Goal: Navigation & Orientation: Find specific page/section

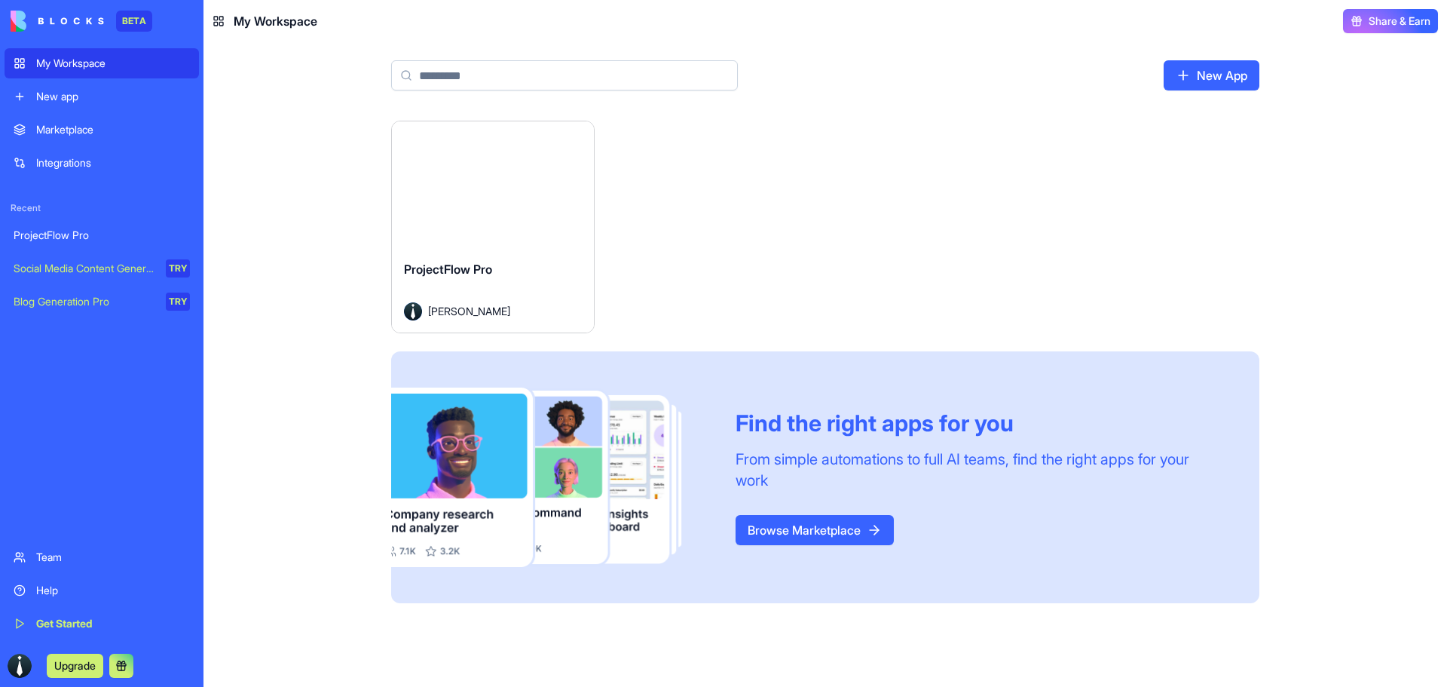
click at [476, 182] on button "Launch" at bounding box center [492, 185] width 113 height 30
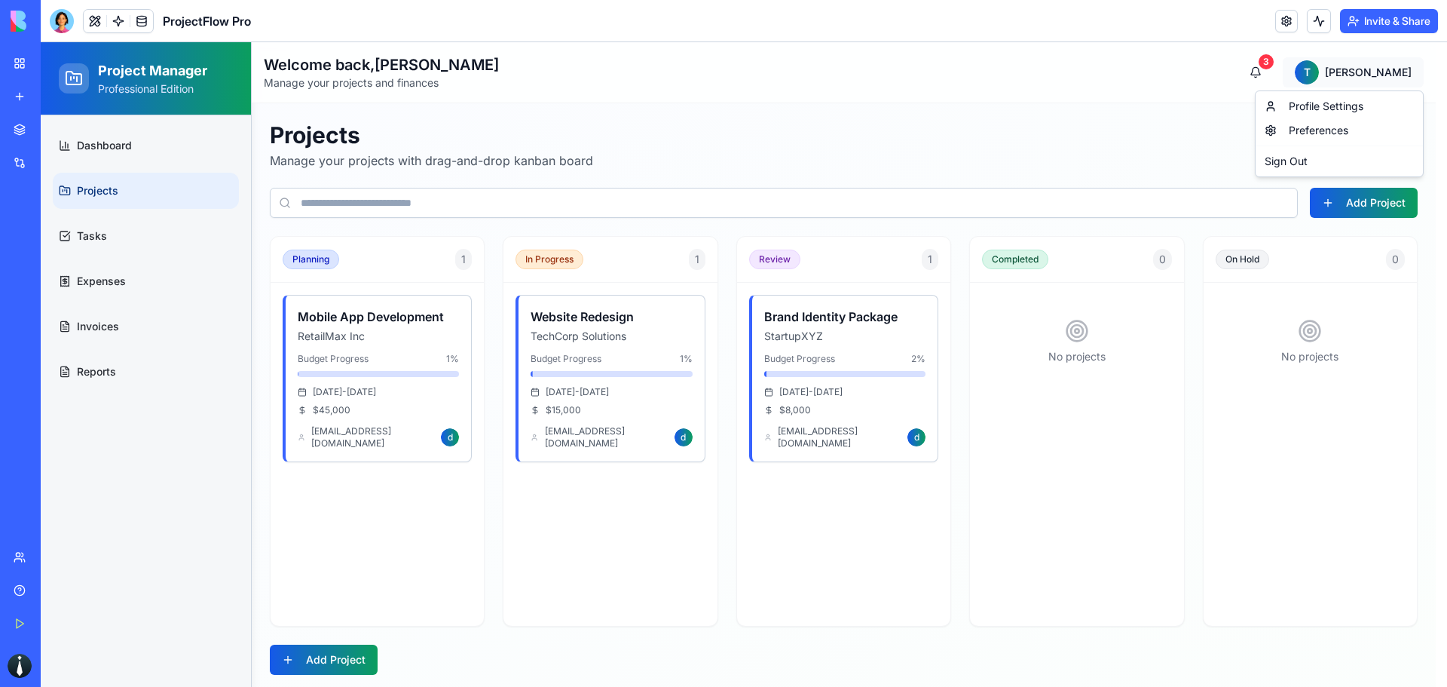
click at [1399, 72] on html "Project Manager Professional Edition Dashboard Projects Tasks Expenses Invoices…" at bounding box center [744, 367] width 1406 height 650
click at [863, 148] on html "Project Manager Professional Edition Dashboard Projects Tasks Expenses Invoices…" at bounding box center [744, 367] width 1406 height 650
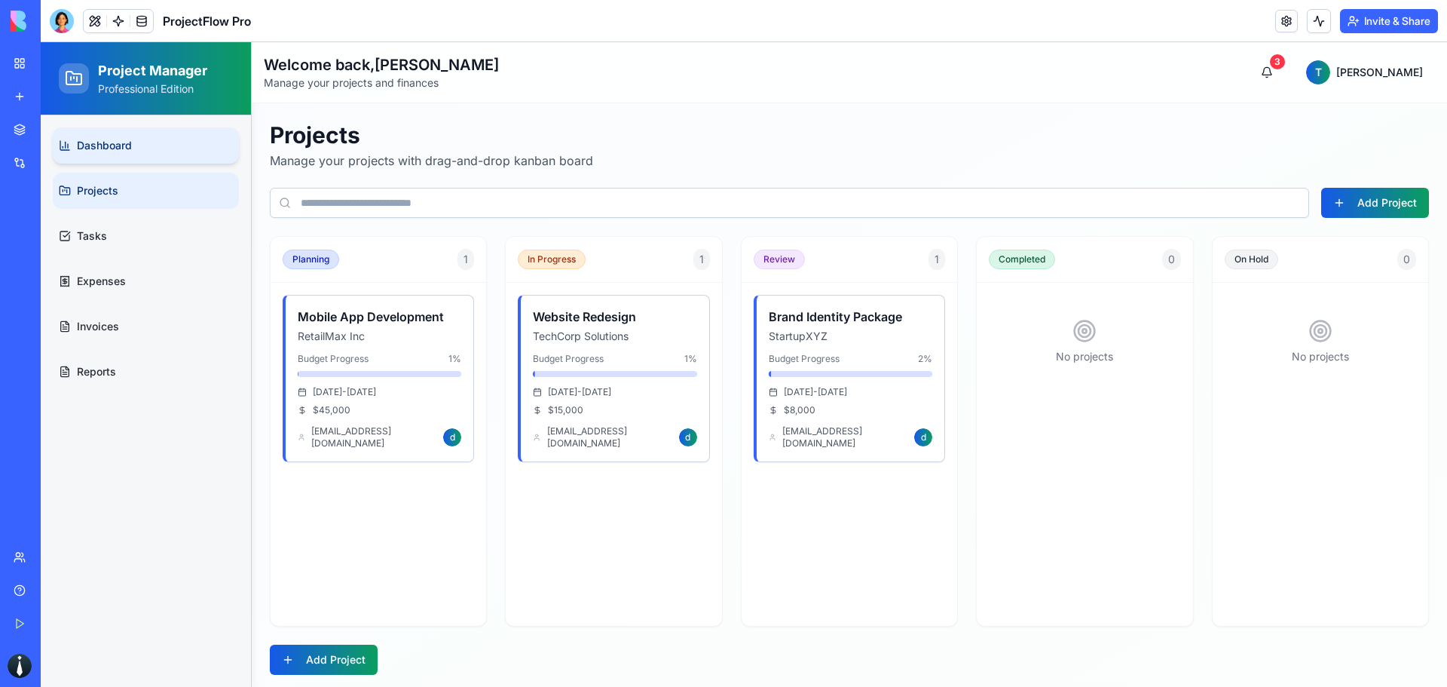
click at [152, 136] on link "Dashboard" at bounding box center [146, 145] width 186 height 36
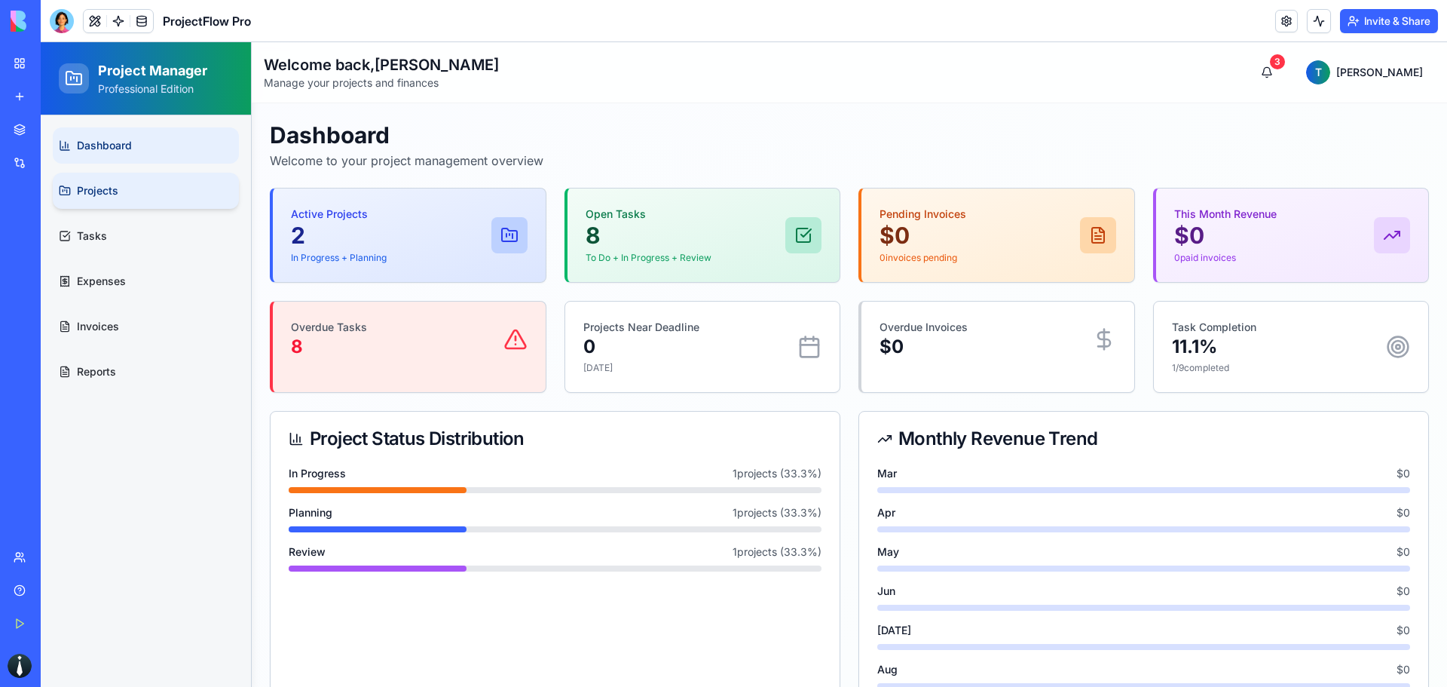
click at [142, 179] on link "Projects" at bounding box center [146, 191] width 186 height 36
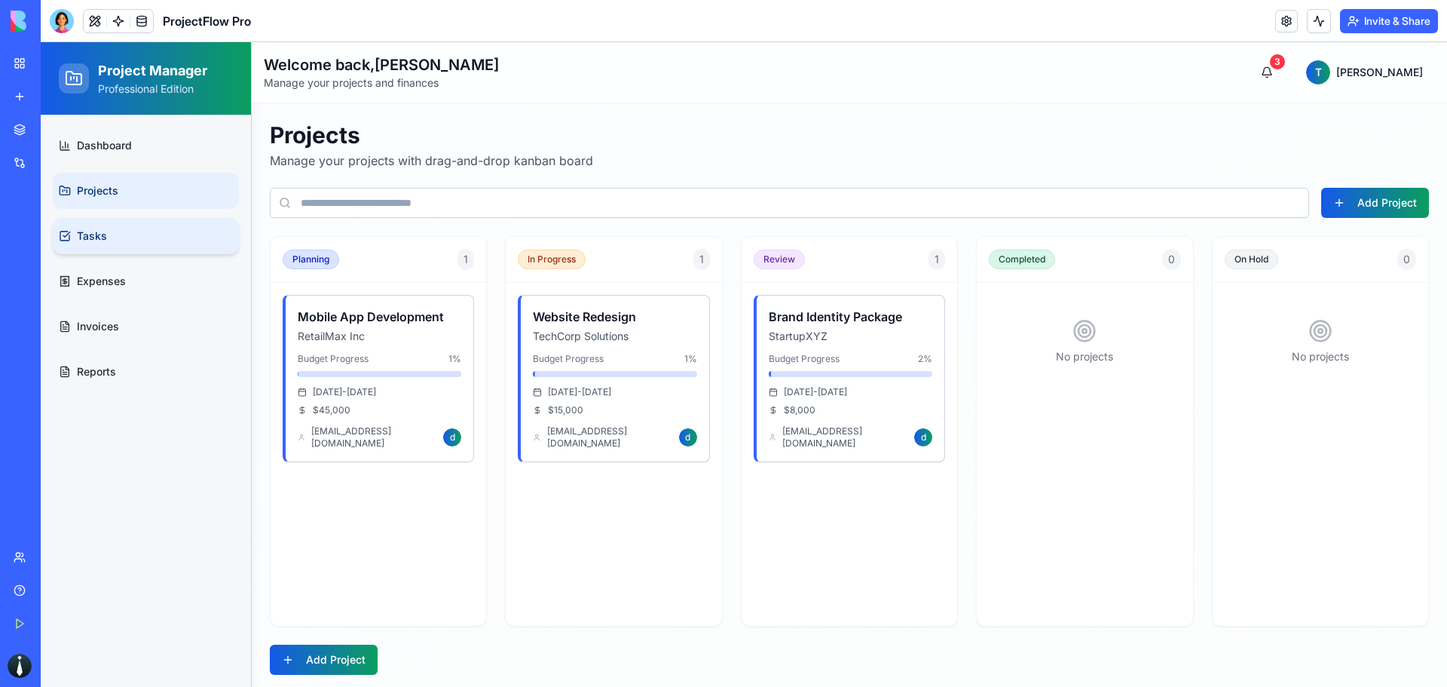
click at [137, 237] on link "Tasks" at bounding box center [146, 236] width 186 height 36
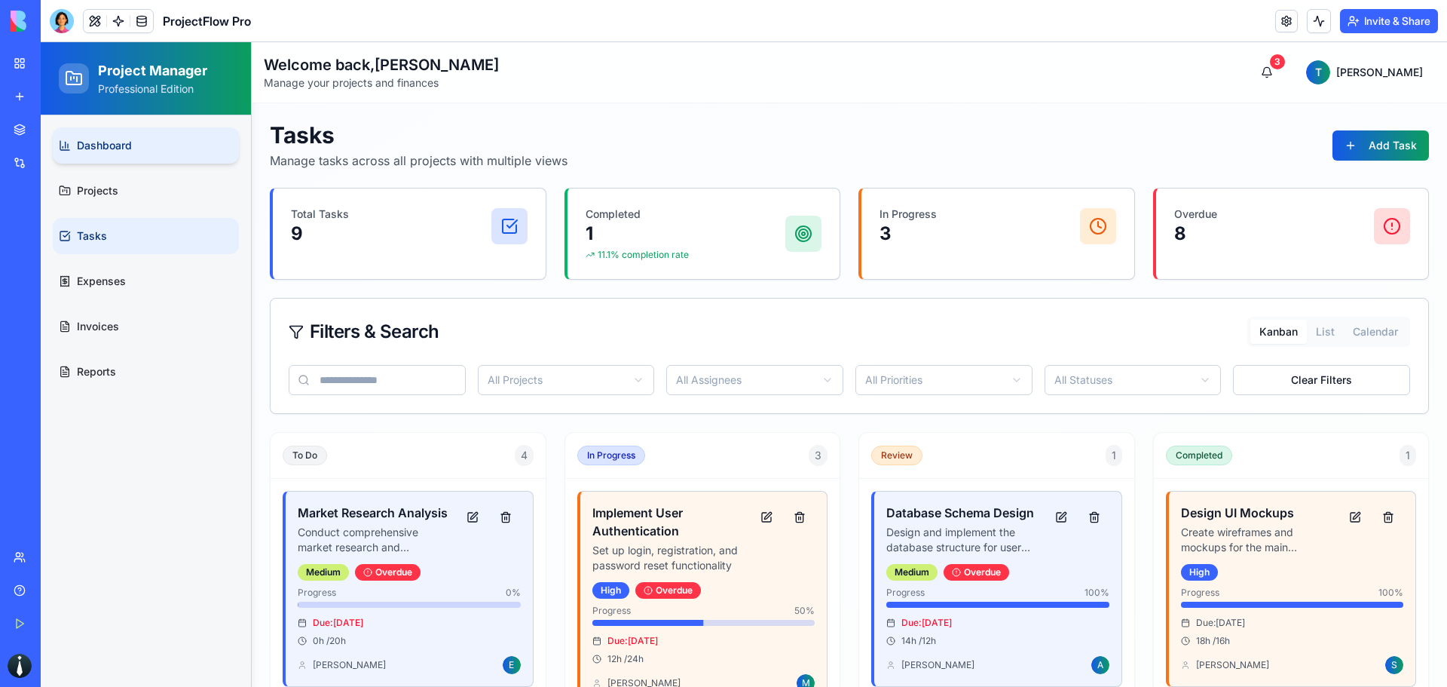
click at [167, 152] on link "Dashboard" at bounding box center [146, 145] width 186 height 36
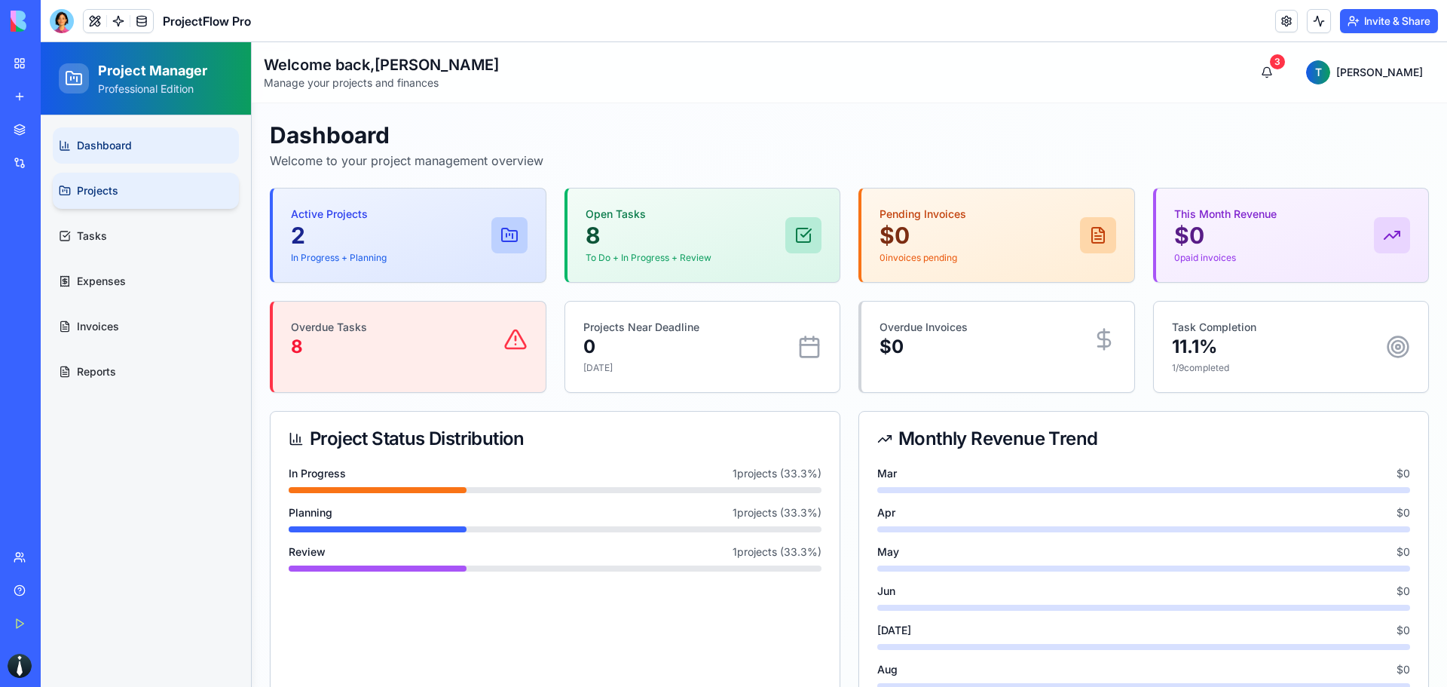
click at [148, 176] on link "Projects" at bounding box center [146, 191] width 186 height 36
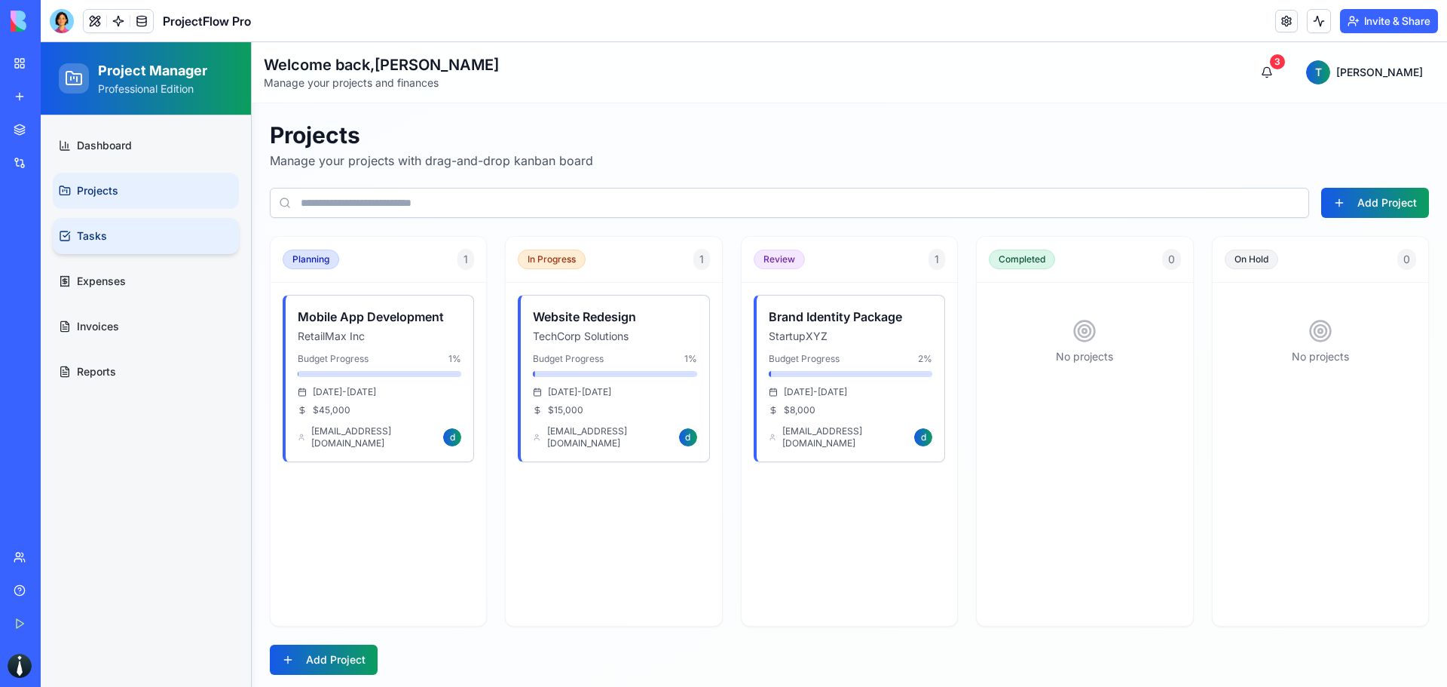
click at [205, 253] on ul "Dashboard Projects Tasks Expenses Invoices Reports" at bounding box center [146, 258] width 186 height 262
click at [188, 238] on link "Tasks" at bounding box center [146, 236] width 186 height 36
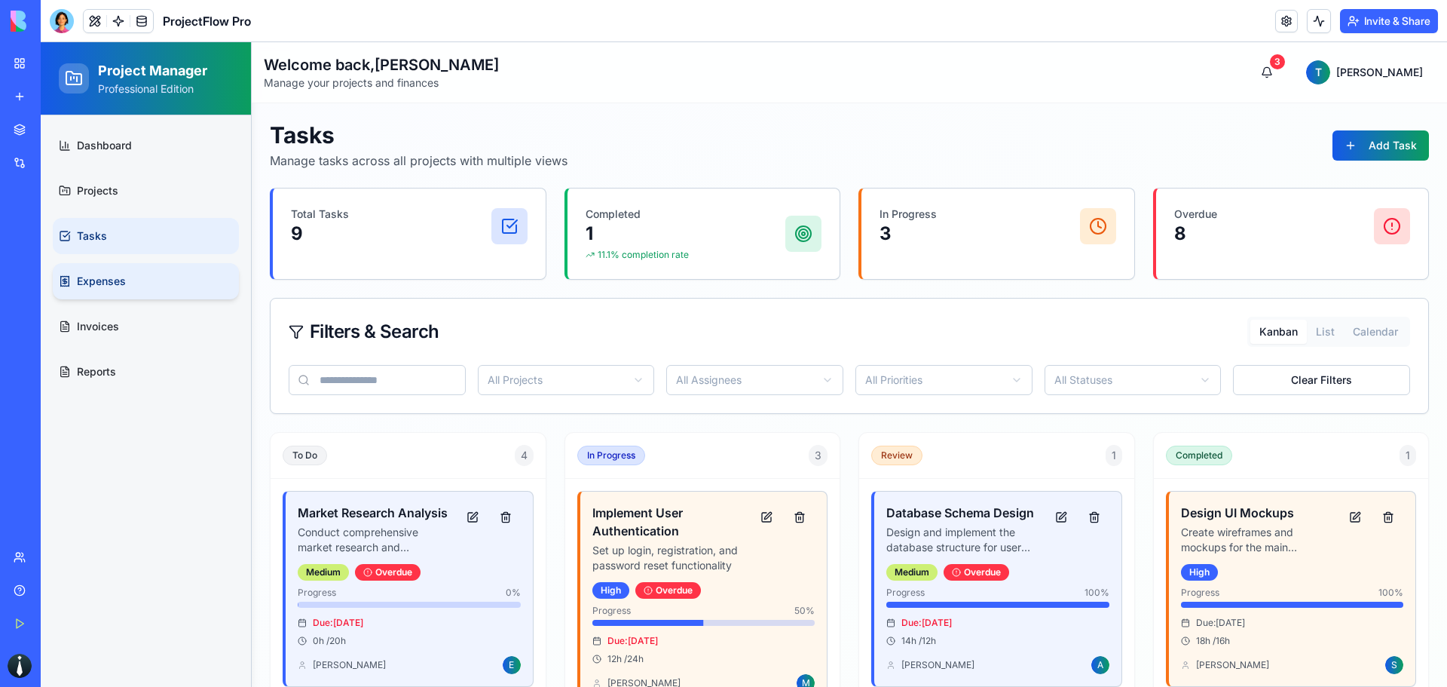
click at [176, 280] on link "Expenses" at bounding box center [146, 281] width 186 height 36
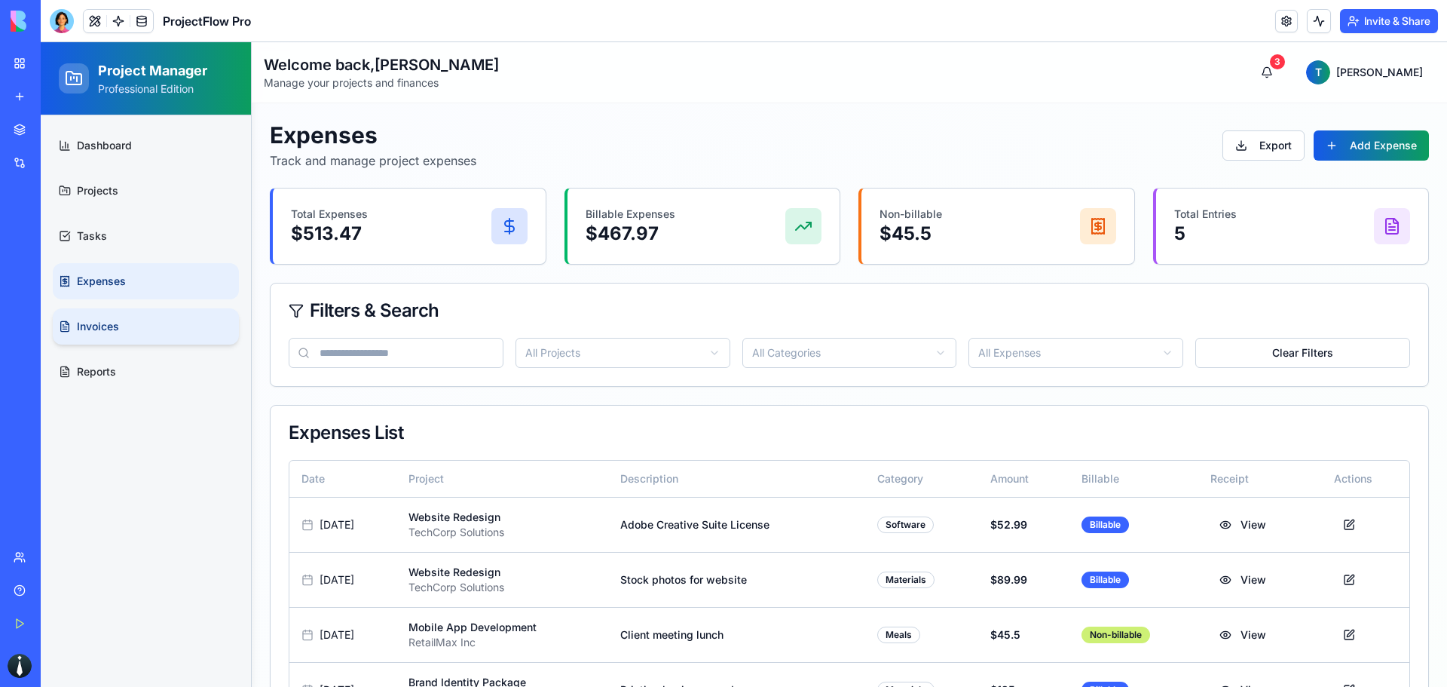
click at [175, 335] on link "Invoices" at bounding box center [146, 326] width 186 height 36
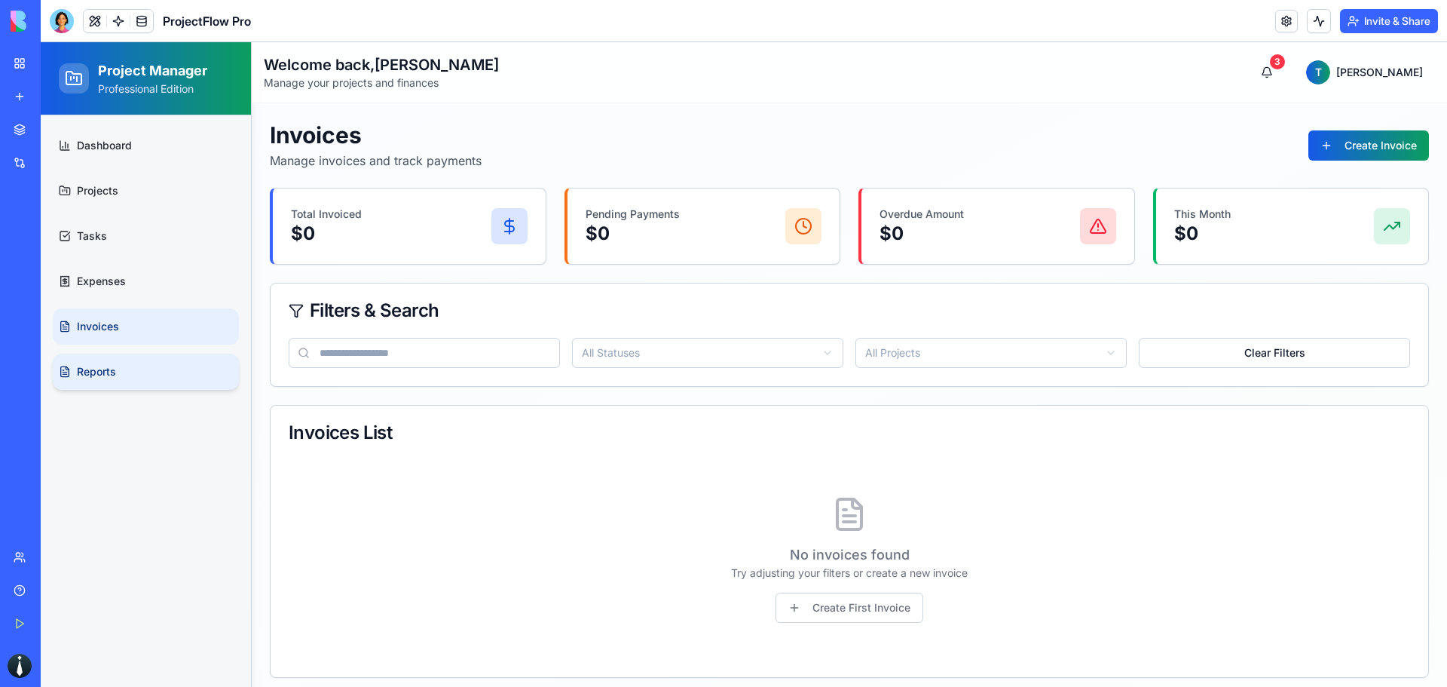
click at [133, 372] on link "Reports" at bounding box center [146, 372] width 186 height 36
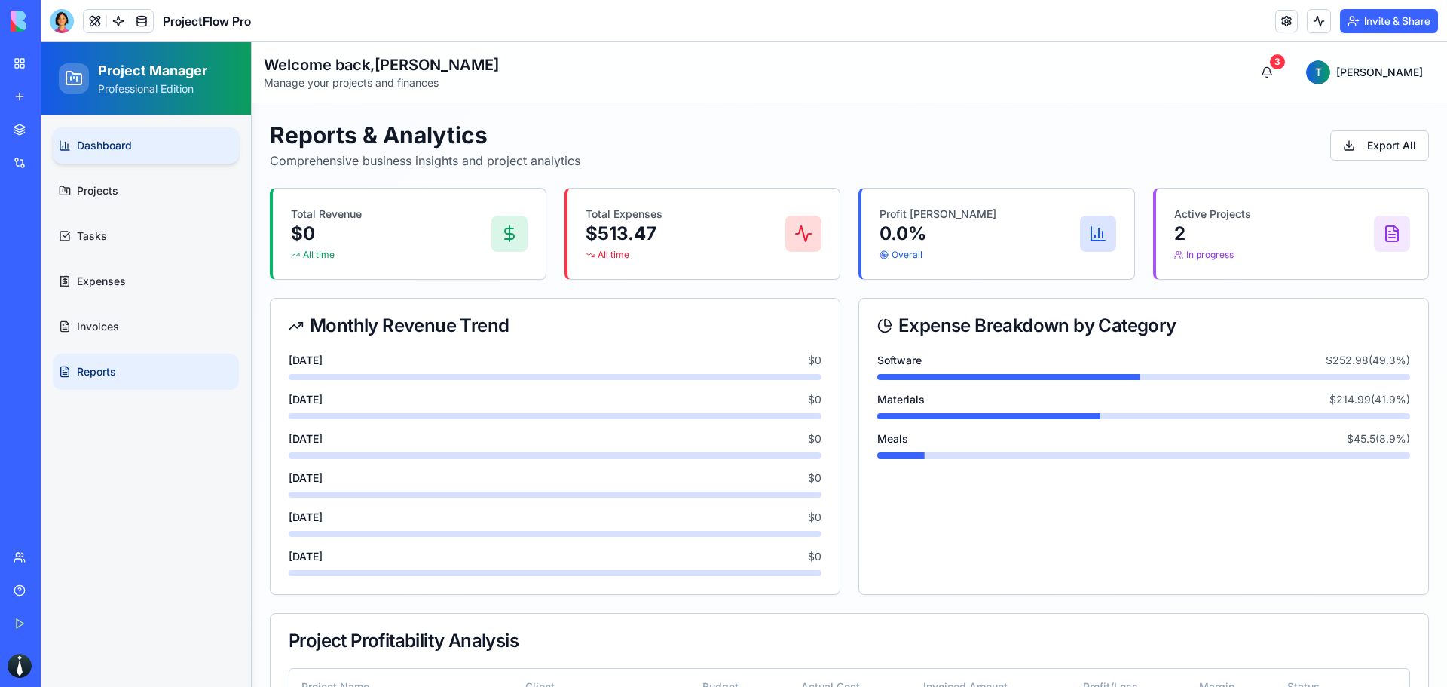
click at [120, 147] on span "Dashboard" at bounding box center [104, 145] width 55 height 15
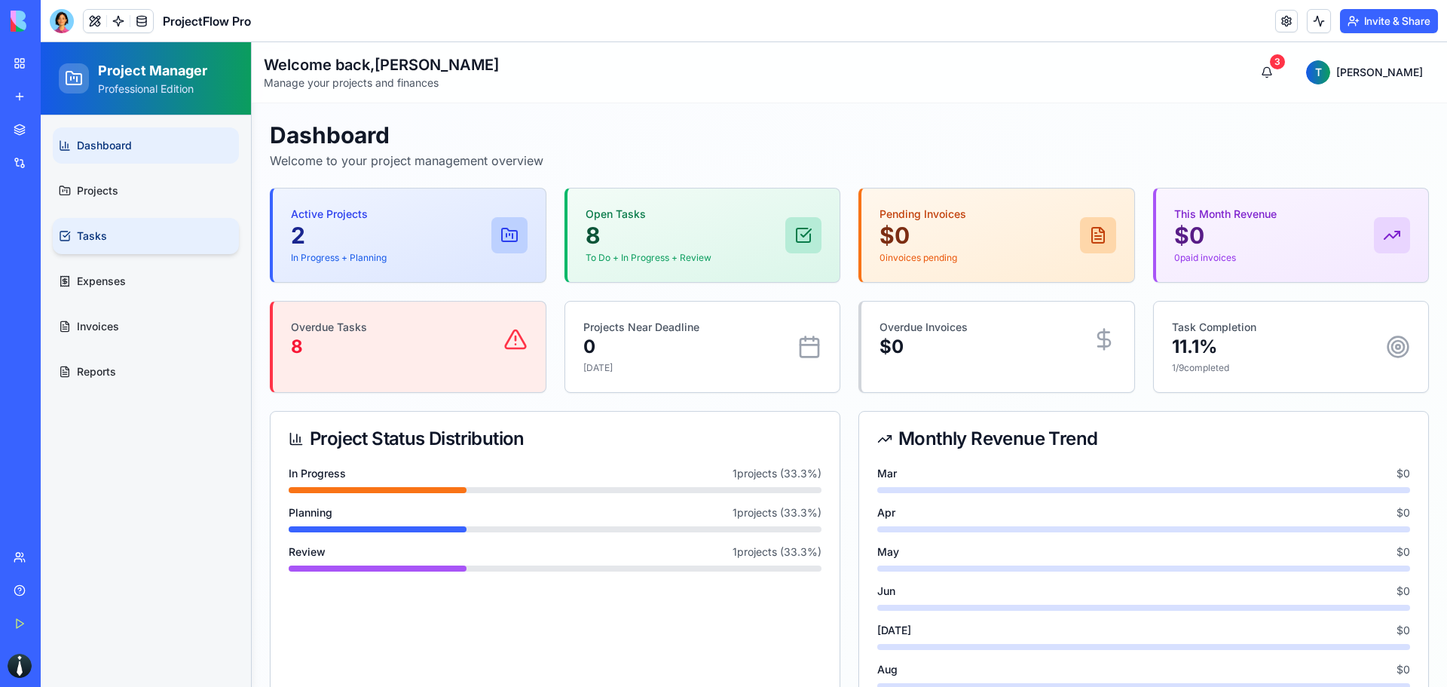
click at [136, 235] on link "Tasks" at bounding box center [146, 236] width 186 height 36
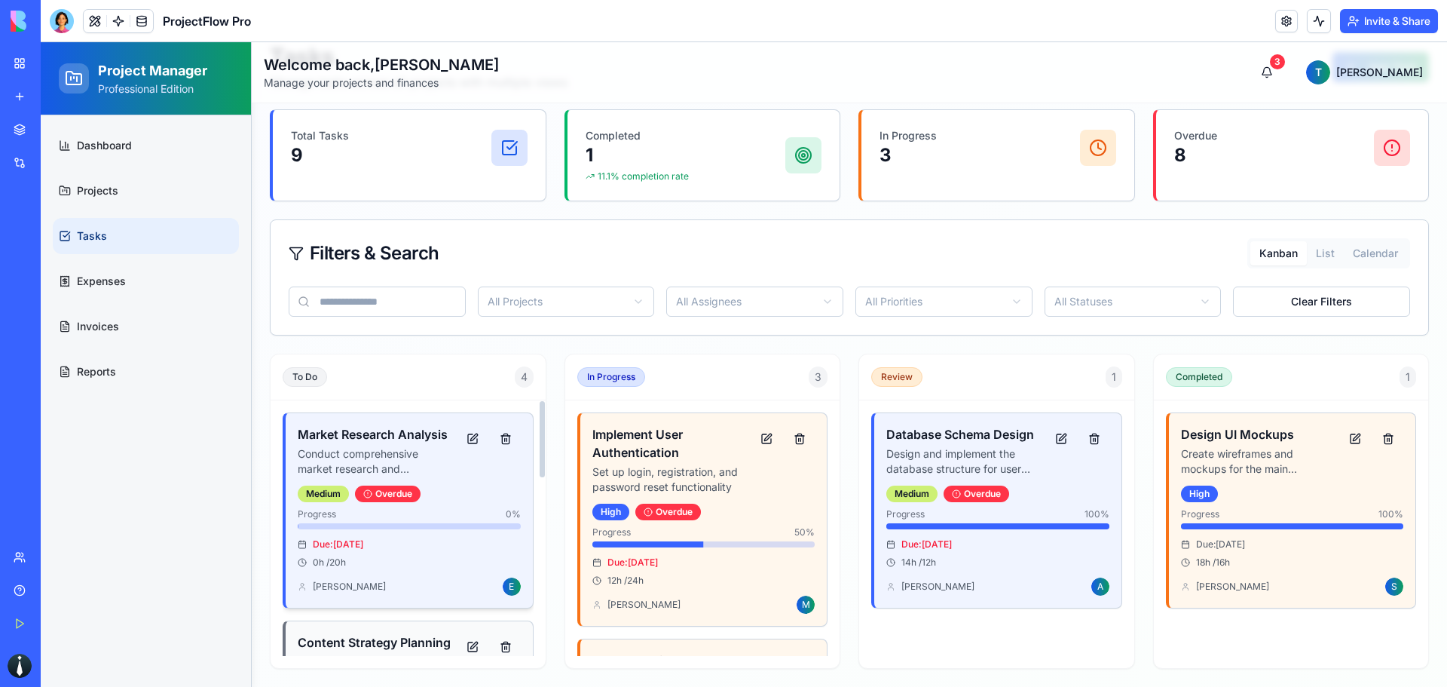
click at [438, 502] on div "Medium Overdue" at bounding box center [409, 493] width 223 height 17
click at [463, 550] on div "Due: [DATE]" at bounding box center [409, 544] width 223 height 12
click at [469, 430] on button at bounding box center [473, 438] width 30 height 27
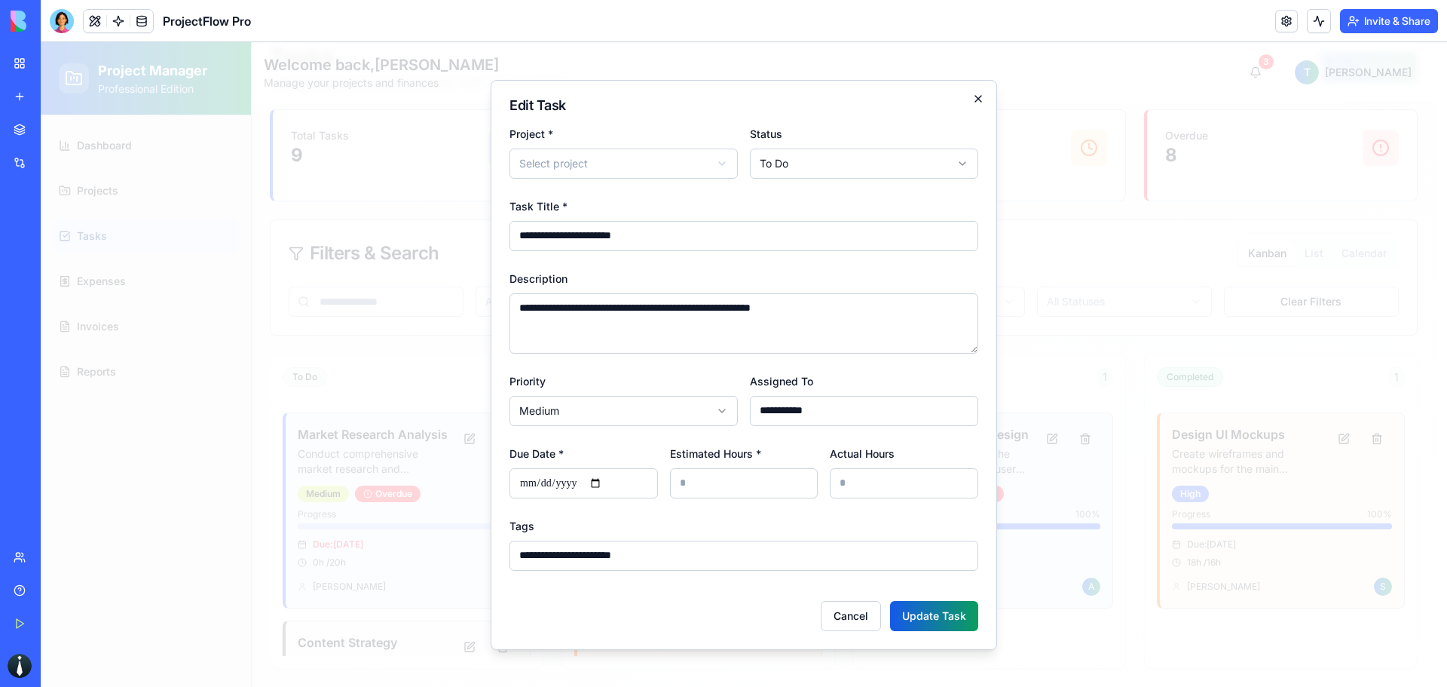
click at [975, 98] on icon "button" at bounding box center [978, 99] width 12 height 12
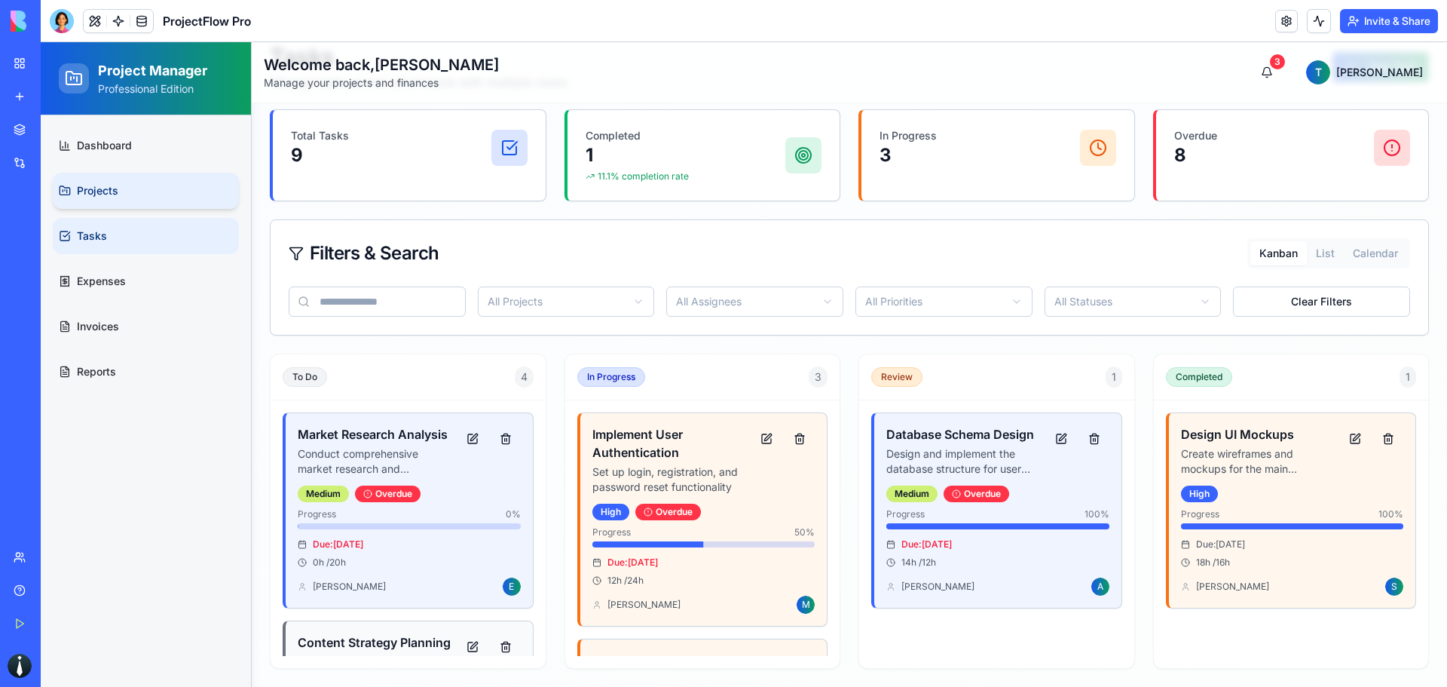
click at [163, 200] on link "Projects" at bounding box center [146, 191] width 186 height 36
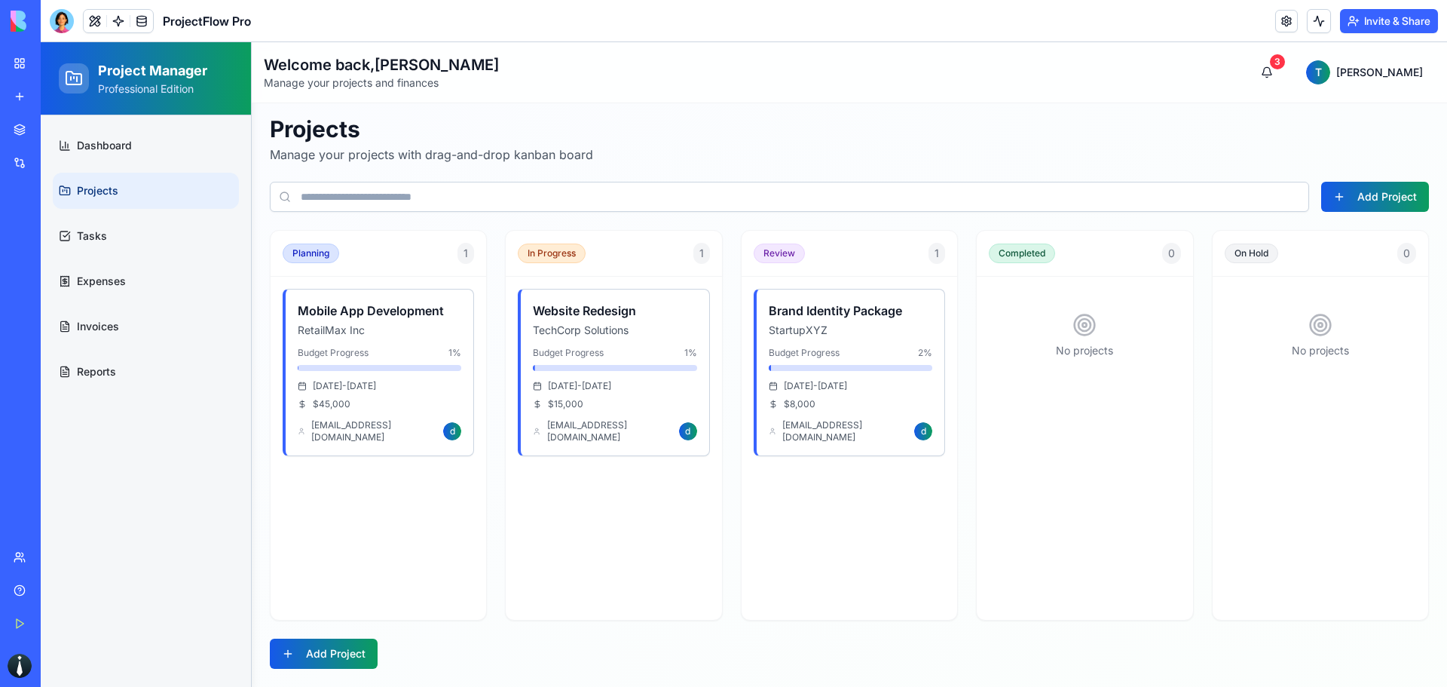
scroll to position [6, 0]
click at [389, 397] on div "[DATE] - [DATE] $ 45,000" at bounding box center [380, 395] width 164 height 30
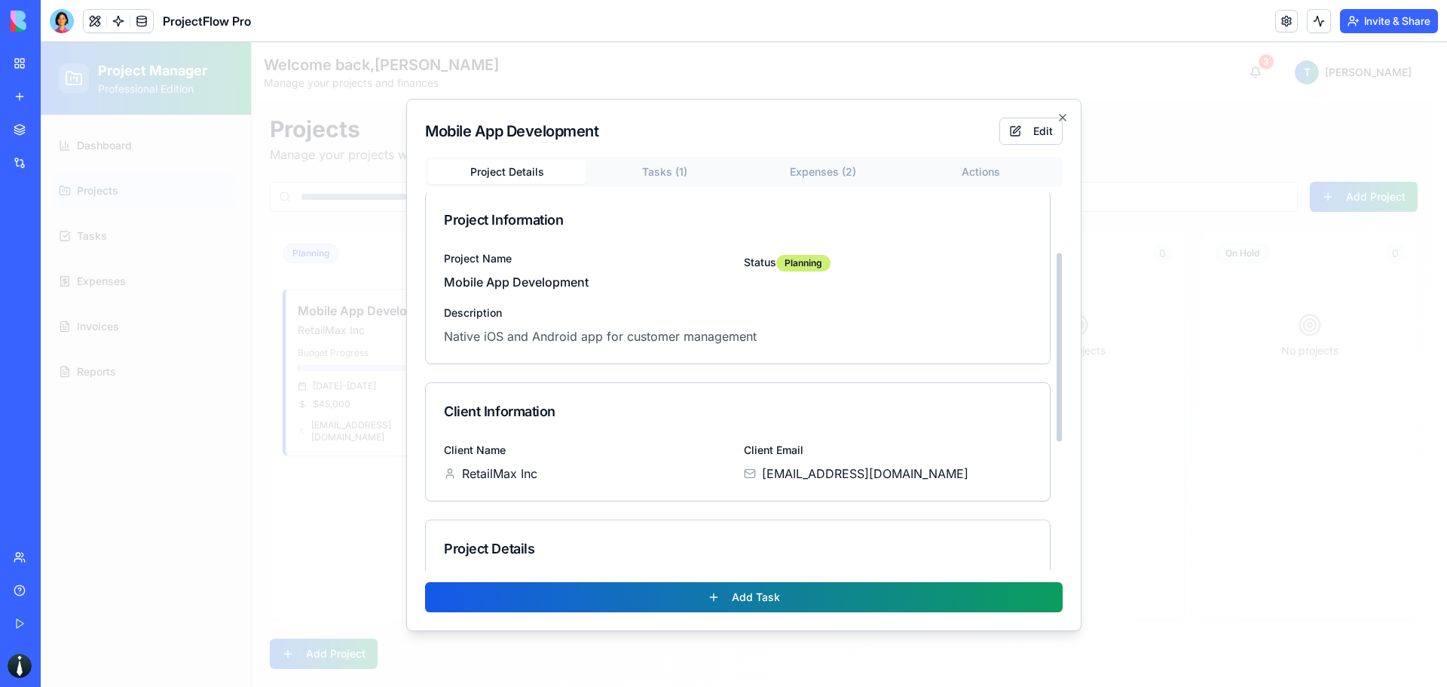
scroll to position [0, 0]
click at [1062, 118] on icon "button" at bounding box center [1063, 118] width 6 height 6
